Goal: Task Accomplishment & Management: Manage account settings

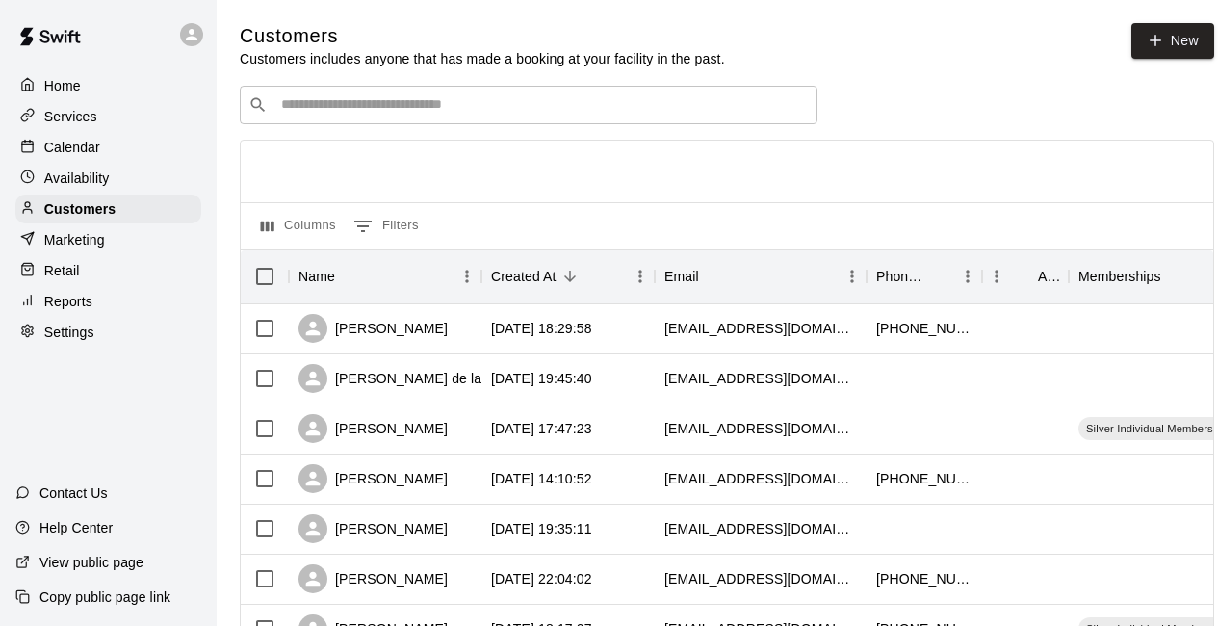
scroll to position [81, 0]
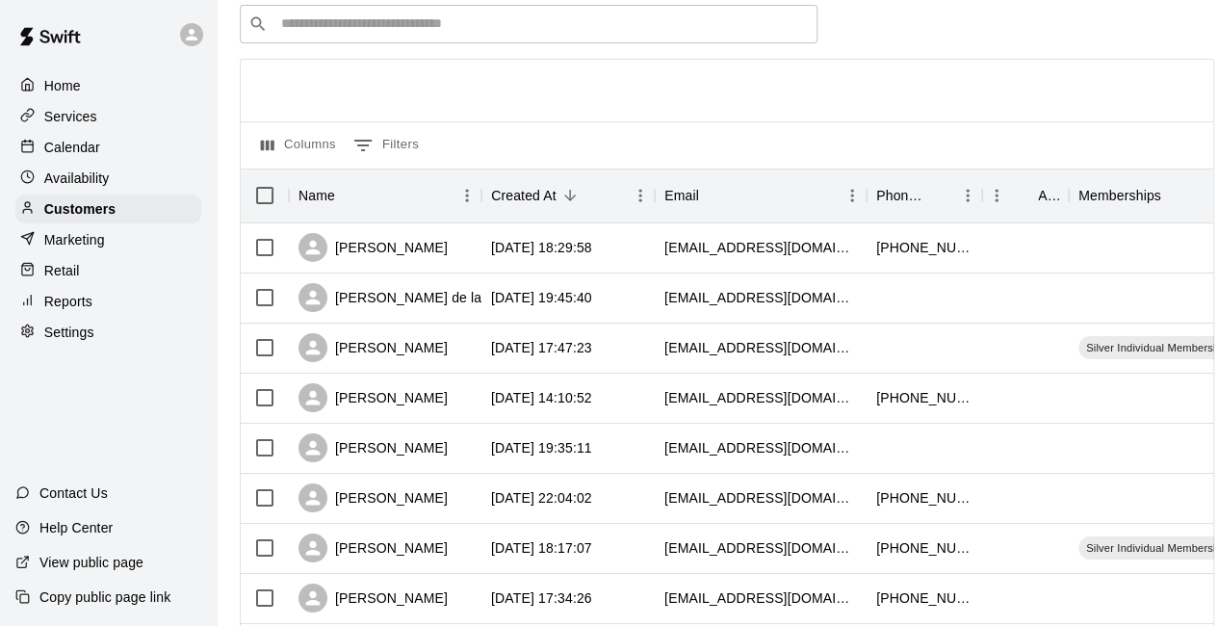
click at [67, 151] on p "Calendar" at bounding box center [72, 147] width 56 height 19
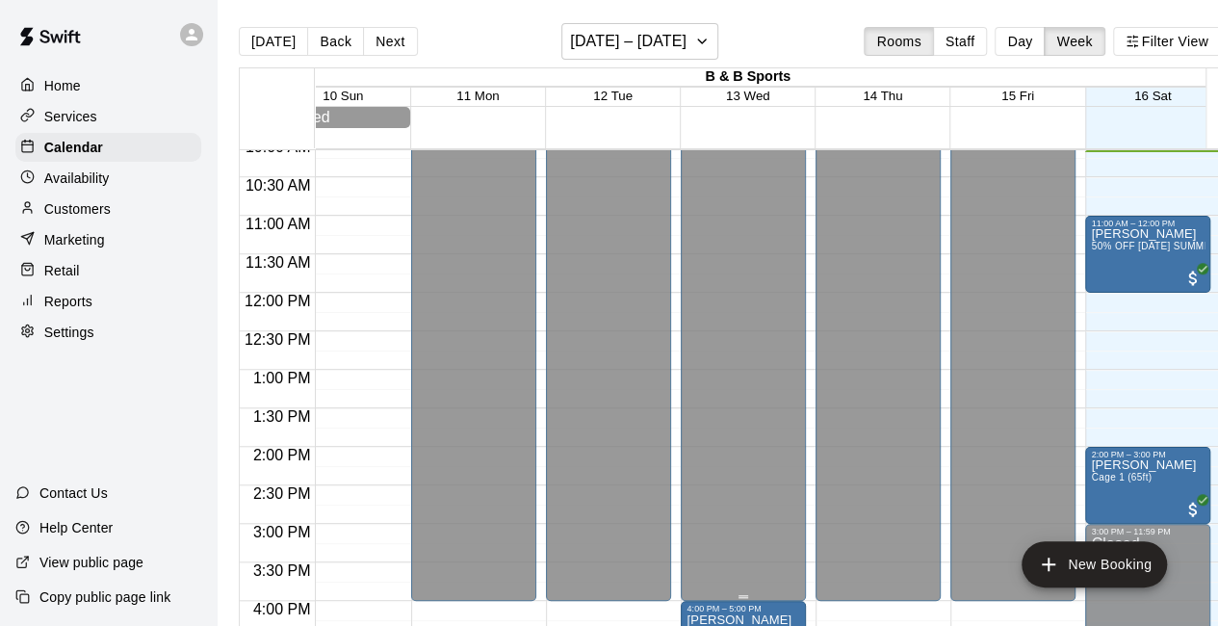
scroll to position [0, 37]
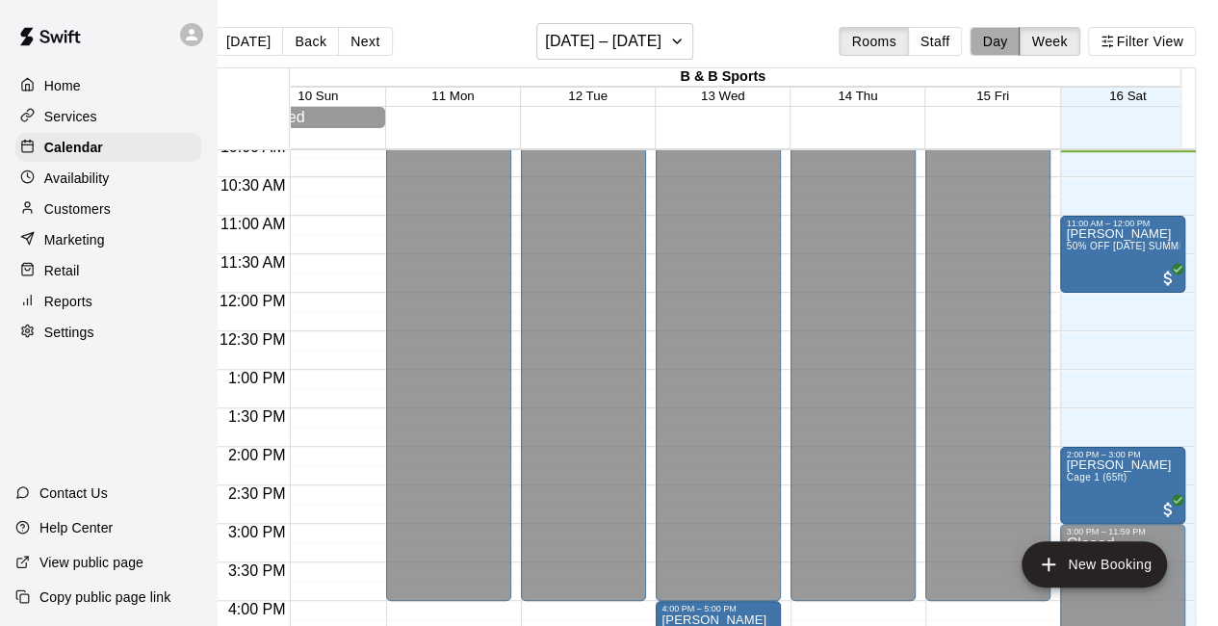
click at [1000, 45] on button "Day" at bounding box center [994, 41] width 50 height 29
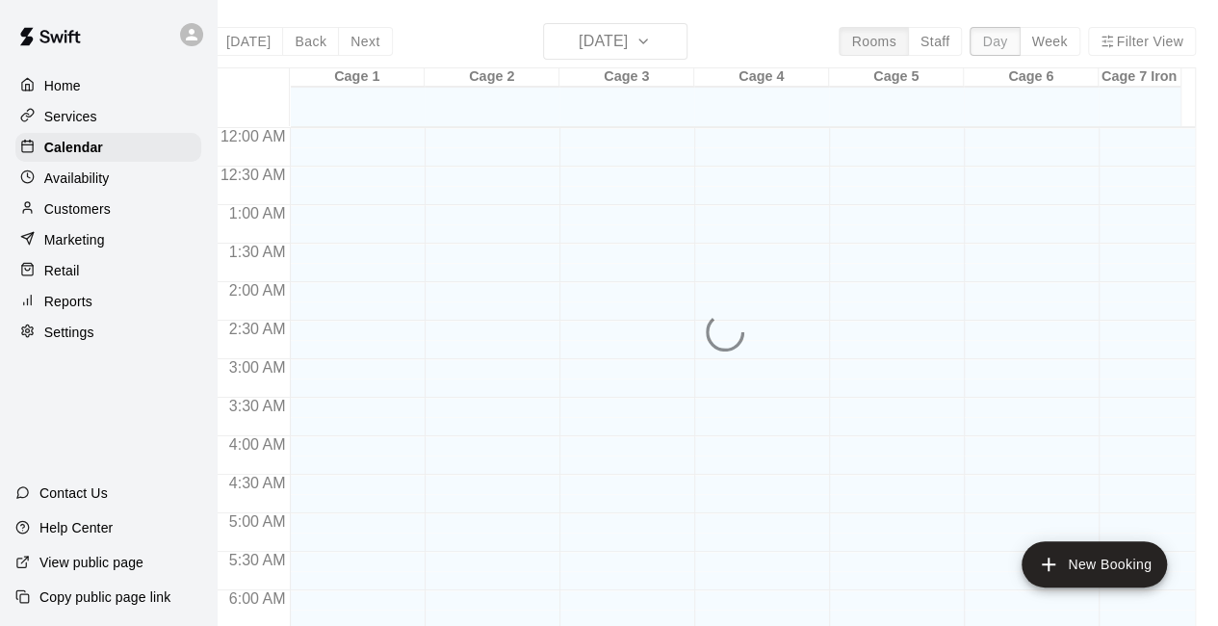
scroll to position [782, 0]
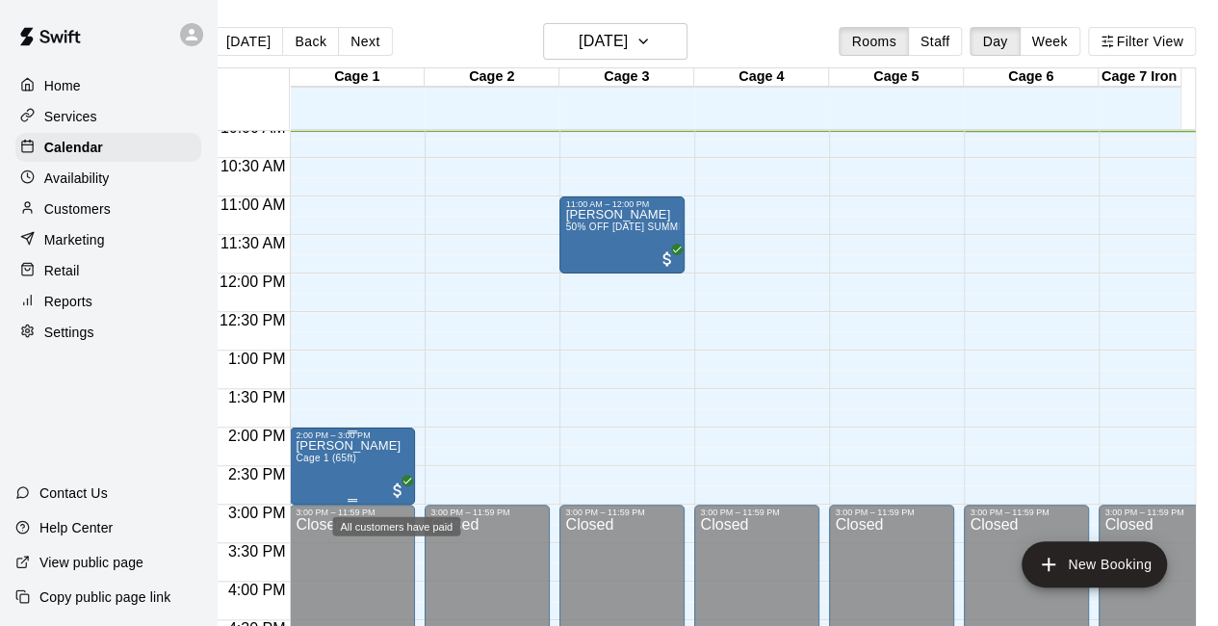
click at [388, 491] on span "All customers have paid" at bounding box center [397, 489] width 19 height 19
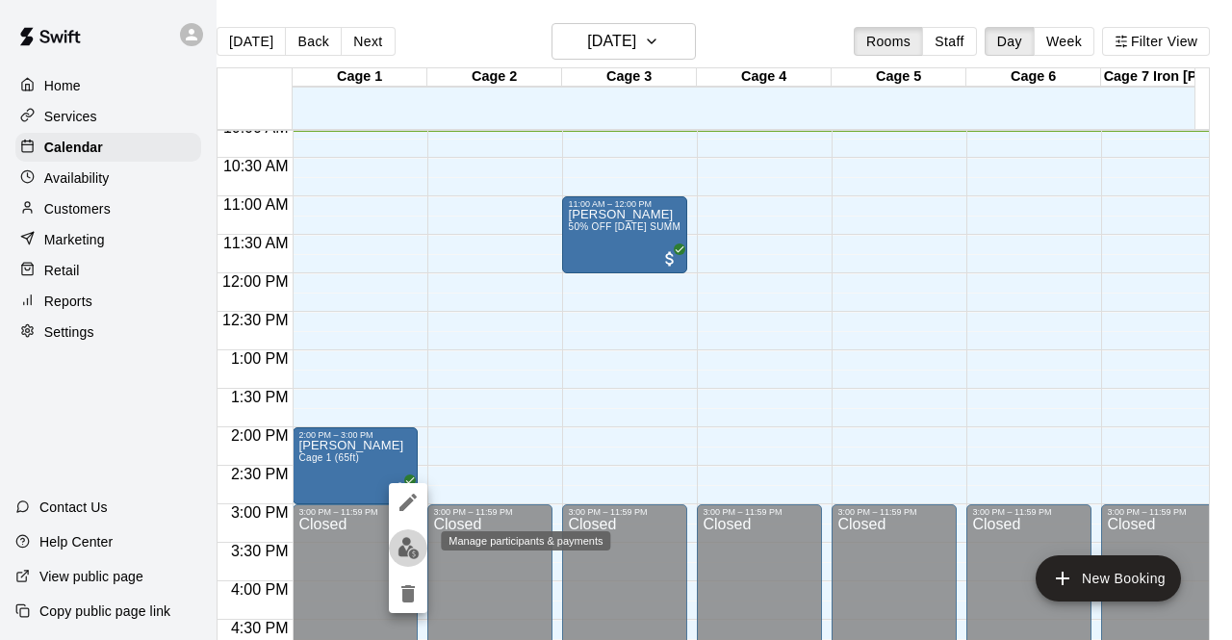
click at [406, 552] on img "edit" at bounding box center [409, 548] width 22 height 22
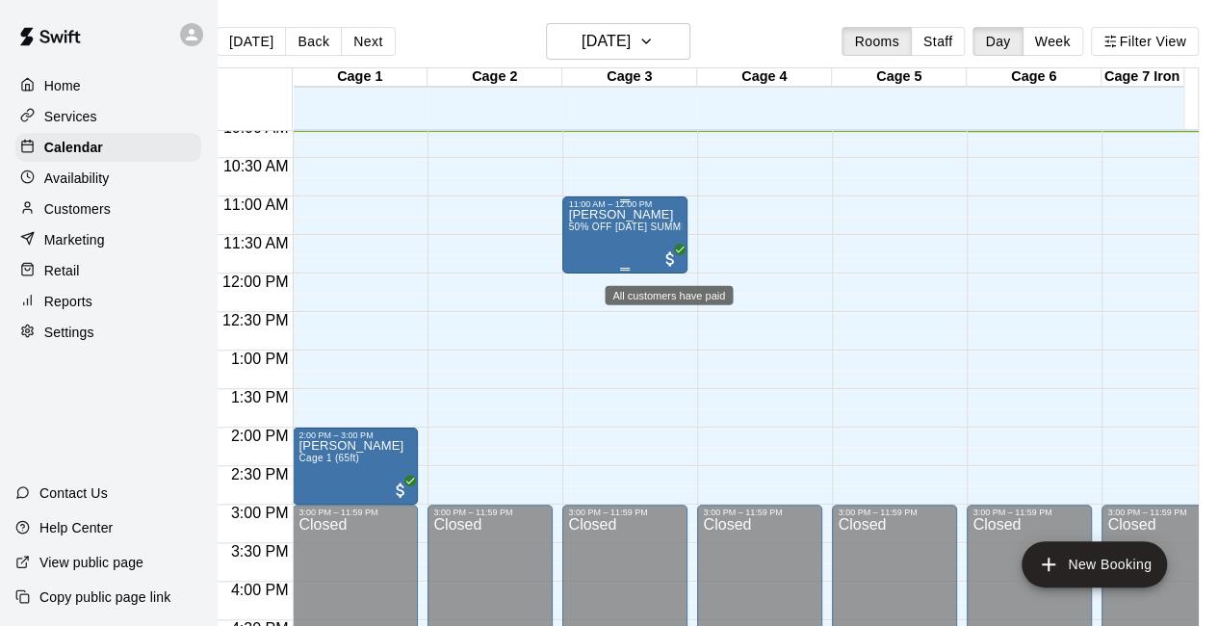
click at [676, 263] on span "All customers have paid" at bounding box center [669, 258] width 19 height 19
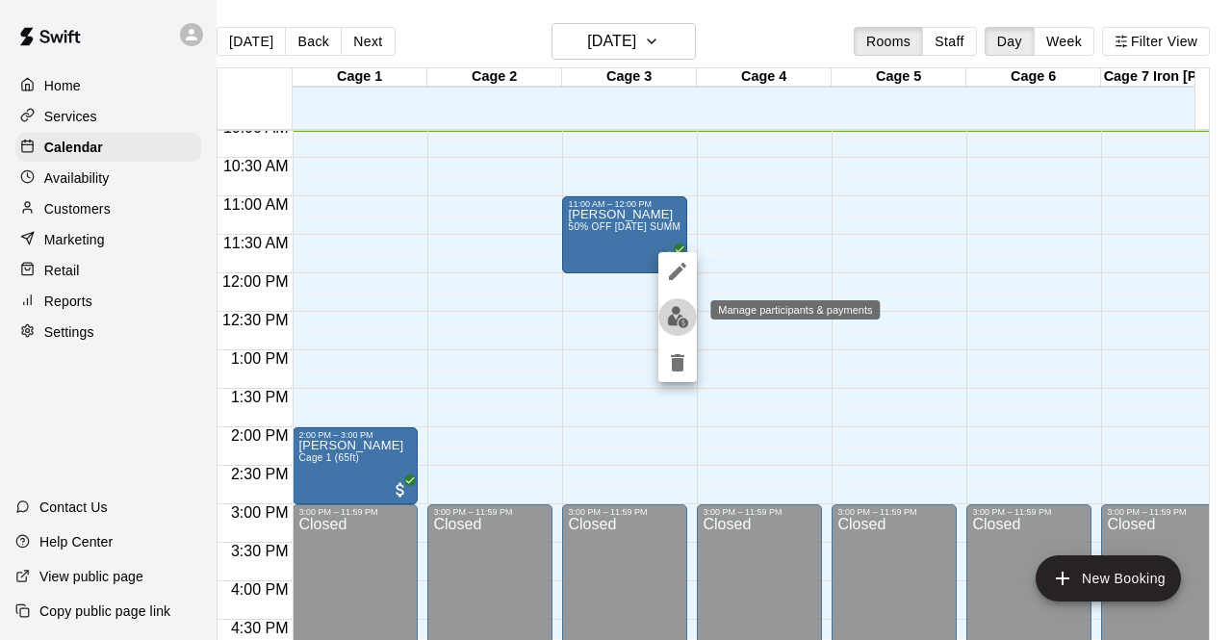
click at [676, 314] on img "edit" at bounding box center [678, 317] width 22 height 22
